Goal: Transaction & Acquisition: Purchase product/service

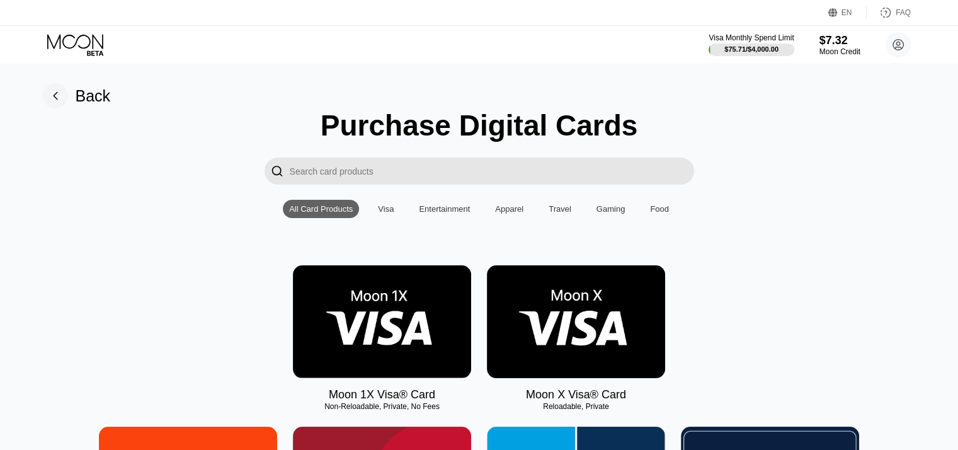
click at [580, 331] on img at bounding box center [576, 321] width 178 height 113
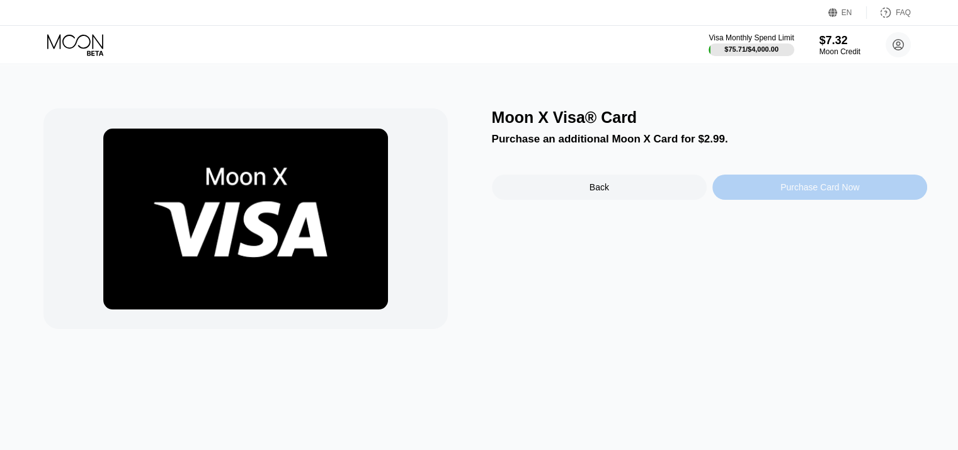
click at [799, 192] on div "Purchase Card Now" at bounding box center [820, 187] width 79 height 10
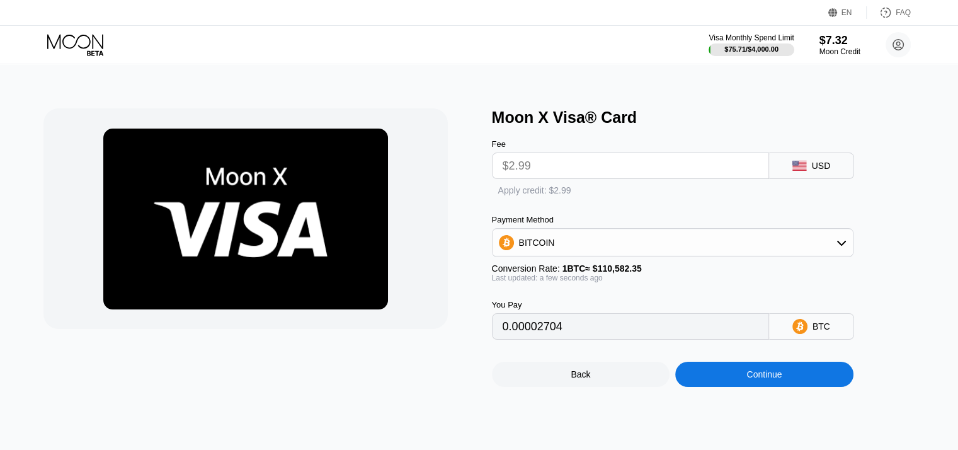
click at [783, 387] on div "Continue" at bounding box center [764, 374] width 178 height 25
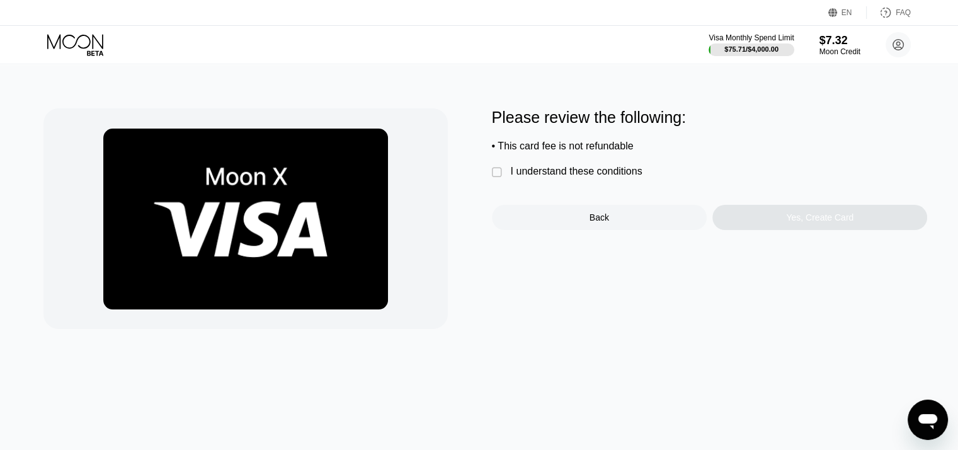
click at [496, 179] on div "" at bounding box center [498, 172] width 13 height 13
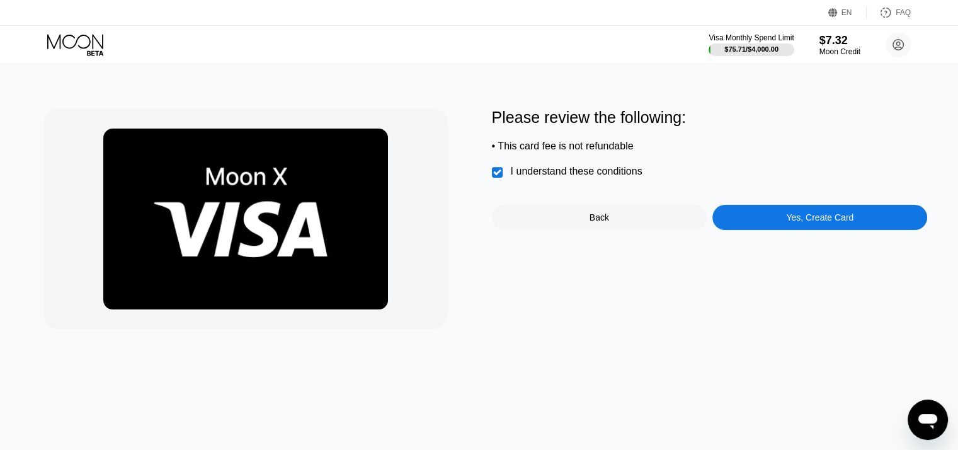
click at [844, 222] on div "Yes, Create Card" at bounding box center [819, 217] width 67 height 10
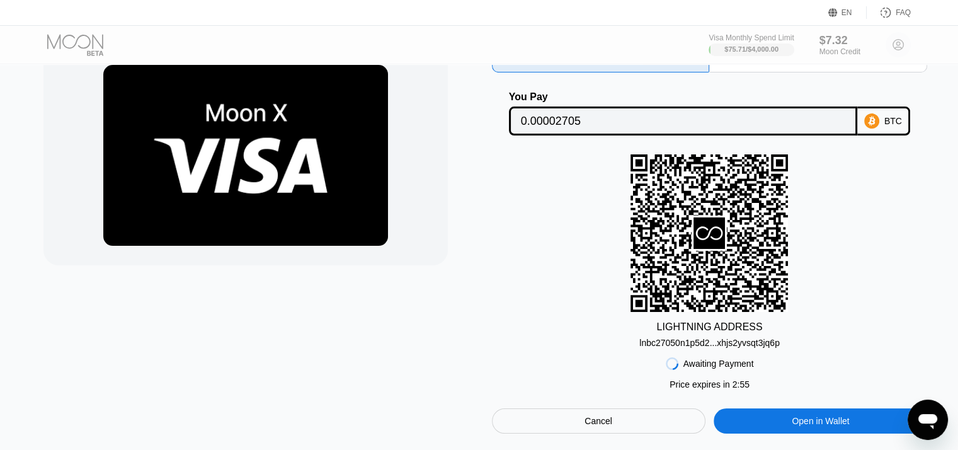
scroll to position [126, 0]
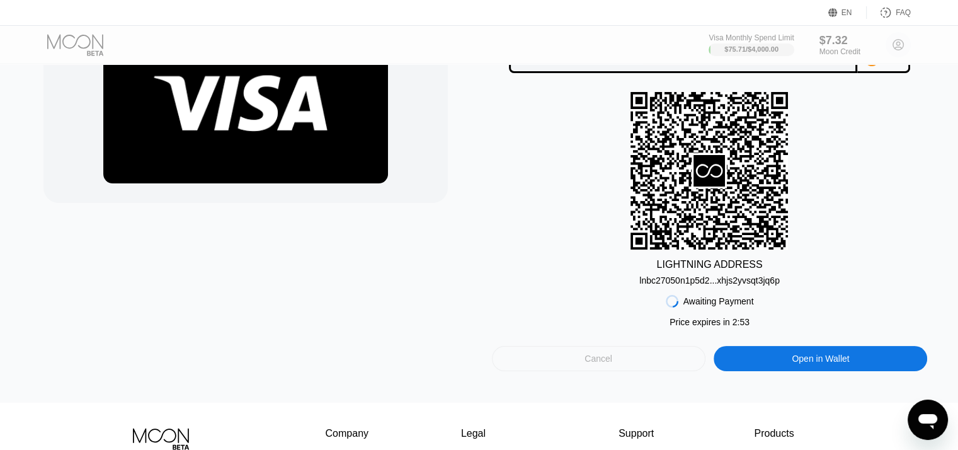
click at [612, 369] on div "Cancel" at bounding box center [599, 358] width 214 height 25
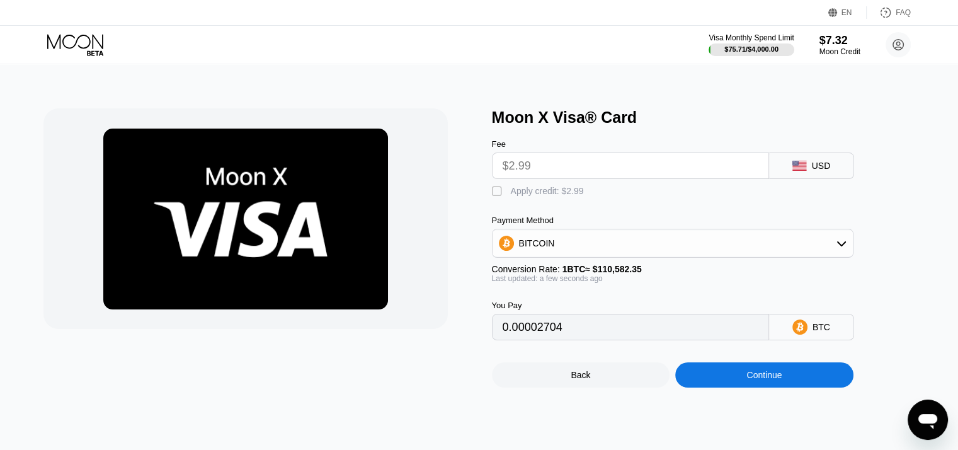
click at [494, 196] on div "" at bounding box center [498, 191] width 13 height 13
type input "0"
click at [779, 380] on div "Continue" at bounding box center [764, 375] width 35 height 10
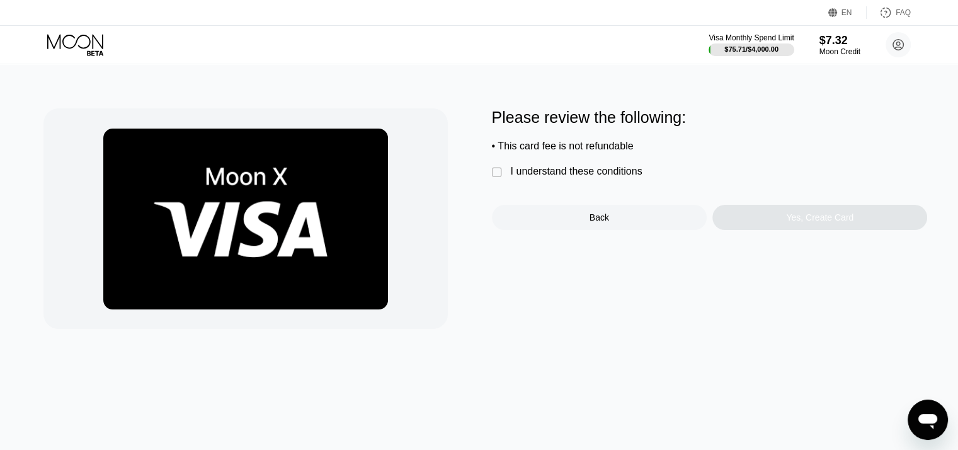
click at [498, 179] on div "" at bounding box center [498, 172] width 13 height 13
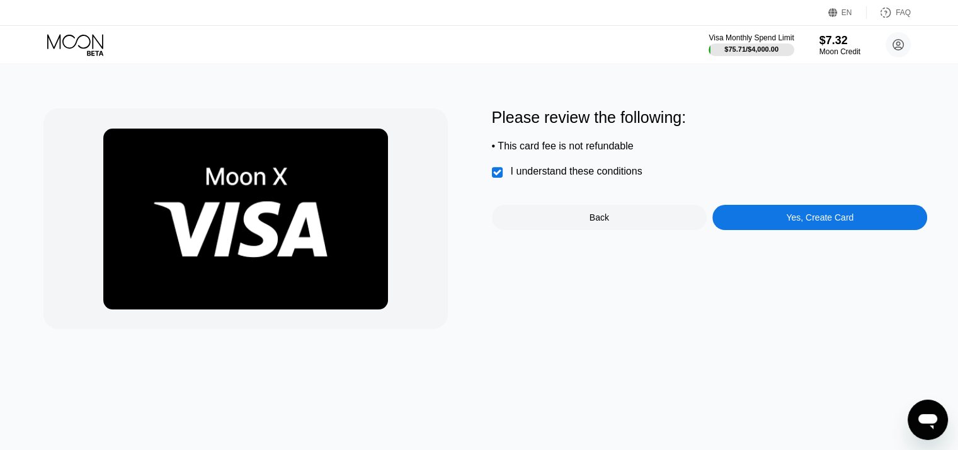
click at [835, 222] on div "Yes, Create Card" at bounding box center [819, 217] width 67 height 10
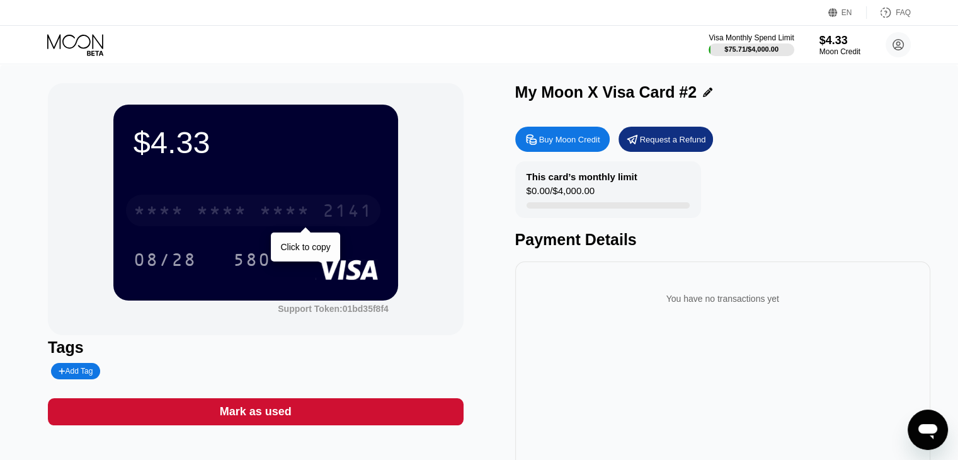
drag, startPoint x: 252, startPoint y: 225, endPoint x: 285, endPoint y: 258, distance: 46.8
click at [253, 226] on div "* * * * * * * * * * * * 2141" at bounding box center [253, 211] width 255 height 32
